Goal: Register for event/course

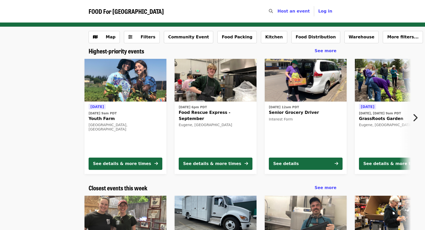
click at [415, 117] on icon "chevron-right icon" at bounding box center [414, 118] width 5 height 10
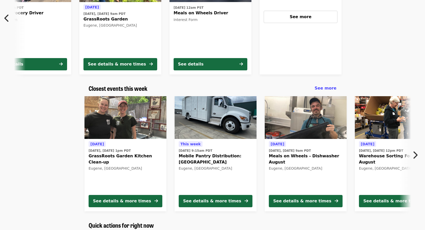
scroll to position [128, 0]
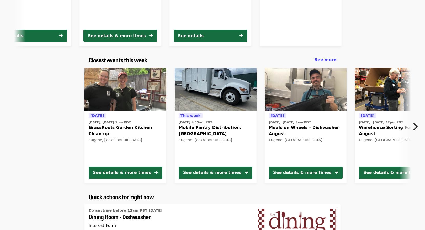
click at [416, 126] on icon "chevron-right icon" at bounding box center [414, 127] width 5 height 10
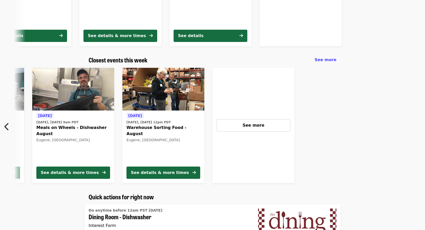
scroll to position [0, 233]
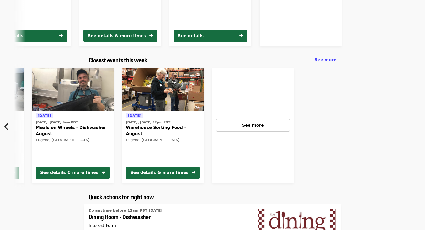
click at [5, 126] on icon "chevron-left icon" at bounding box center [6, 127] width 5 height 10
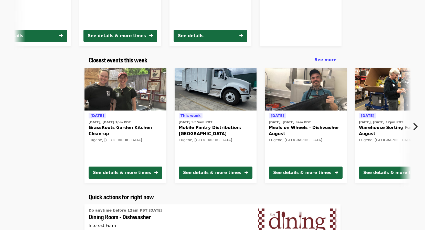
scroll to position [0, 0]
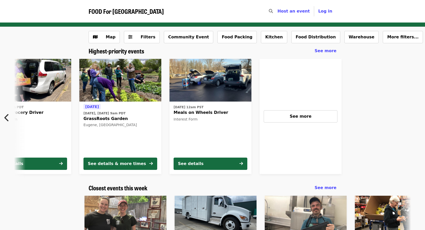
click at [6, 119] on icon "chevron-left icon" at bounding box center [6, 118] width 5 height 10
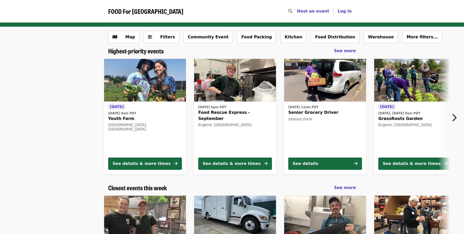
click at [425, 119] on icon "chevron-right icon" at bounding box center [454, 118] width 5 height 10
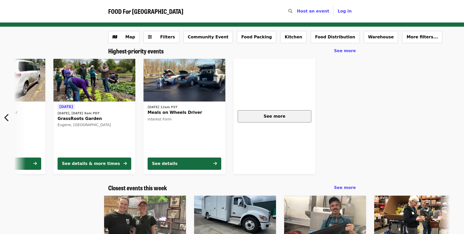
scroll to position [0, 327]
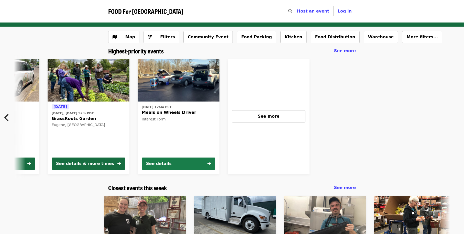
click at [177, 162] on button "See details" at bounding box center [179, 164] width 74 height 12
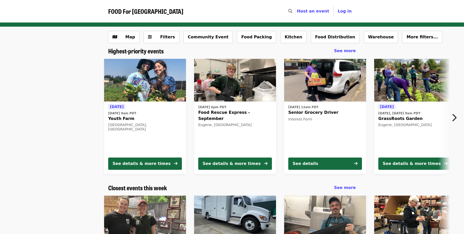
click at [334, 131] on div "[DATE] 12am PDT Senior Grocery Driver Interest Form" at bounding box center [325, 129] width 74 height 50
